Goal: Task Accomplishment & Management: Use online tool/utility

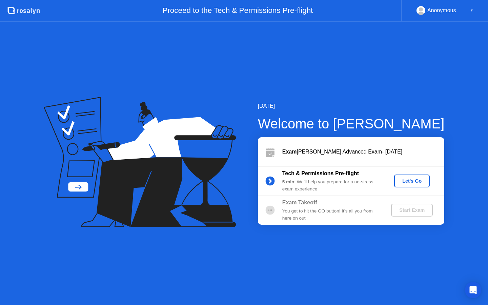
click at [414, 184] on div "Let's Go" at bounding box center [412, 180] width 30 height 5
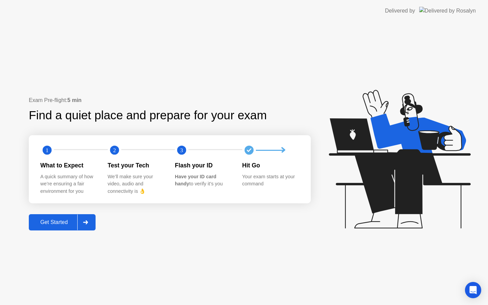
click at [232, 157] on div "1 2 3 What to Expect A quick summary of how we’re ensuring a fair environment f…" at bounding box center [170, 169] width 282 height 68
click at [85, 225] on div at bounding box center [85, 223] width 16 height 16
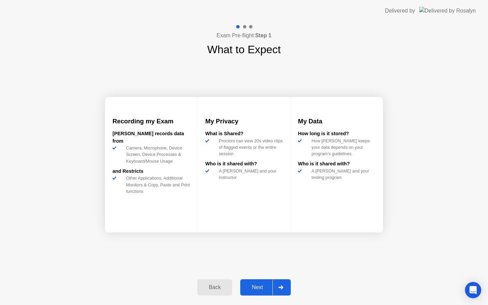
click at [286, 291] on div at bounding box center [281, 288] width 16 height 16
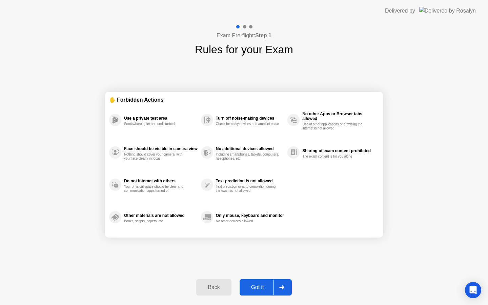
click at [287, 290] on div at bounding box center [282, 288] width 16 height 16
select select "**********"
select select "*******"
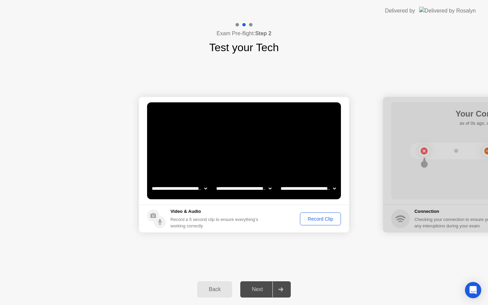
click at [318, 221] on div "Record Clip" at bounding box center [320, 218] width 36 height 5
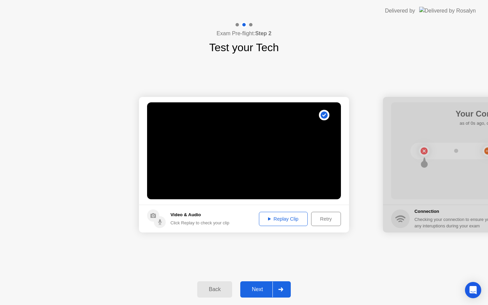
click at [284, 222] on div "Replay Clip" at bounding box center [283, 218] width 44 height 5
click at [284, 287] on div at bounding box center [281, 290] width 16 height 16
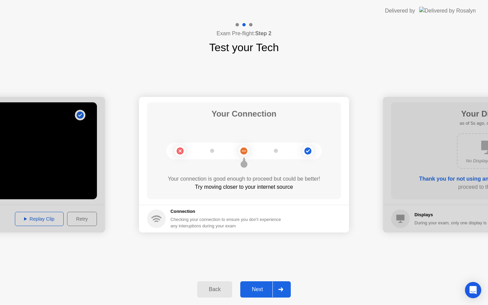
click at [282, 287] on icon at bounding box center [280, 289] width 5 height 4
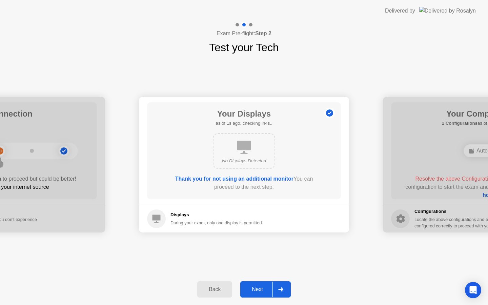
click at [285, 286] on div at bounding box center [281, 290] width 16 height 16
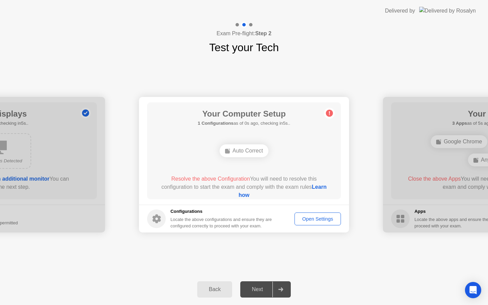
click at [249, 153] on div "Auto Correct" at bounding box center [244, 150] width 49 height 13
click at [336, 110] on div "Your Computer Setup 1 Configurations as of 1s ago, checking in4s.. Auto Correct…" at bounding box center [244, 150] width 194 height 97
click at [327, 114] on circle at bounding box center [329, 113] width 7 height 7
click at [196, 178] on span "Resolve the above Configuration" at bounding box center [210, 179] width 79 height 6
click at [247, 195] on link "Learn how" at bounding box center [283, 191] width 88 height 14
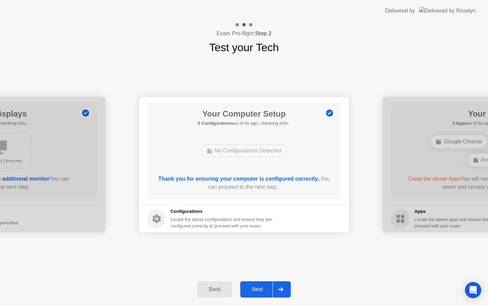
click at [277, 290] on div at bounding box center [281, 290] width 16 height 16
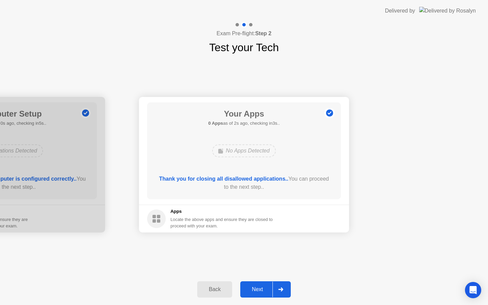
click at [286, 287] on div at bounding box center [281, 290] width 16 height 16
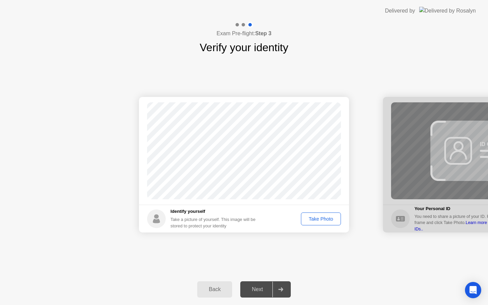
click at [311, 221] on div "Take Photo" at bounding box center [320, 218] width 35 height 5
click at [318, 219] on div "Retake" at bounding box center [325, 218] width 26 height 5
click at [319, 223] on button "Take Photo" at bounding box center [321, 219] width 40 height 13
click at [284, 292] on div at bounding box center [281, 290] width 16 height 16
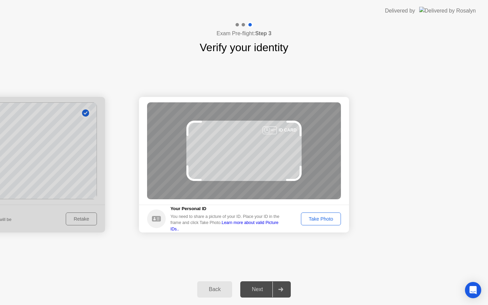
click at [330, 221] on div "Take Photo" at bounding box center [320, 218] width 35 height 5
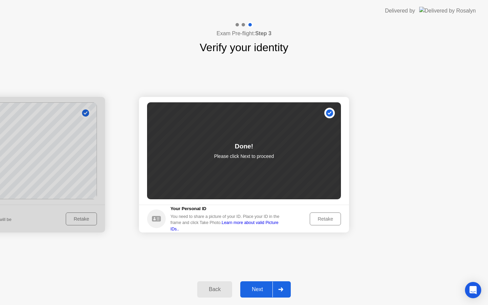
click at [281, 294] on div at bounding box center [281, 290] width 16 height 16
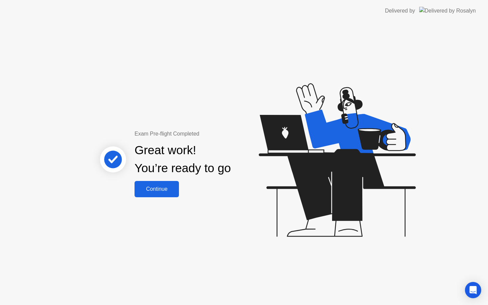
click at [170, 194] on button "Continue" at bounding box center [157, 189] width 44 height 16
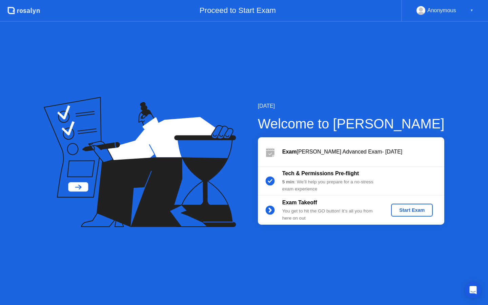
click at [421, 205] on button "Start Exam" at bounding box center [412, 210] width 42 height 13
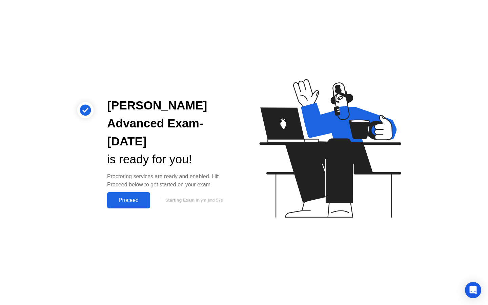
click at [145, 202] on div "Proceed" at bounding box center [128, 200] width 39 height 6
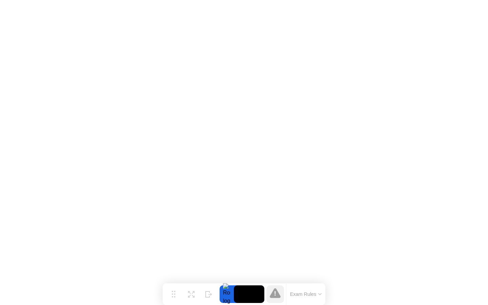
click at [320, 295] on icon at bounding box center [319, 294] width 3 height 2
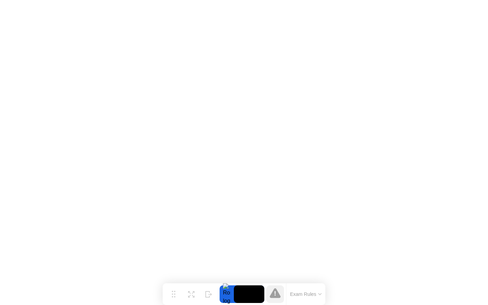
click at [275, 297] on icon at bounding box center [275, 293] width 11 height 10
click at [275, 296] on icon at bounding box center [275, 293] width 1 height 4
click at [177, 298] on div "Move" at bounding box center [173, 300] width 9 height 4
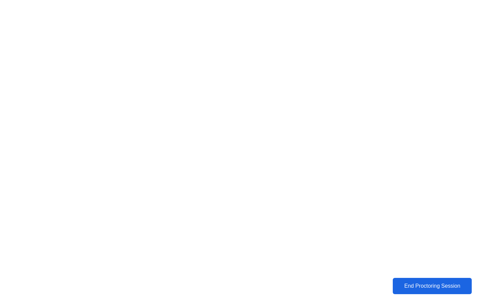
click at [425, 291] on button "End Proctoring Session" at bounding box center [432, 286] width 79 height 16
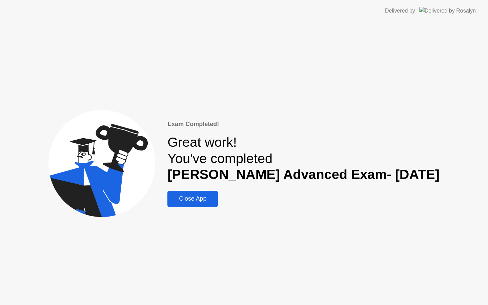
click at [209, 208] on div "Exam Completed! Great work! You've completed [PERSON_NAME] Advanced Exam- [DATE…" at bounding box center [244, 163] width 488 height 283
click at [201, 197] on div "Close App" at bounding box center [192, 198] width 46 height 7
